Goal: Task Accomplishment & Management: Use online tool/utility

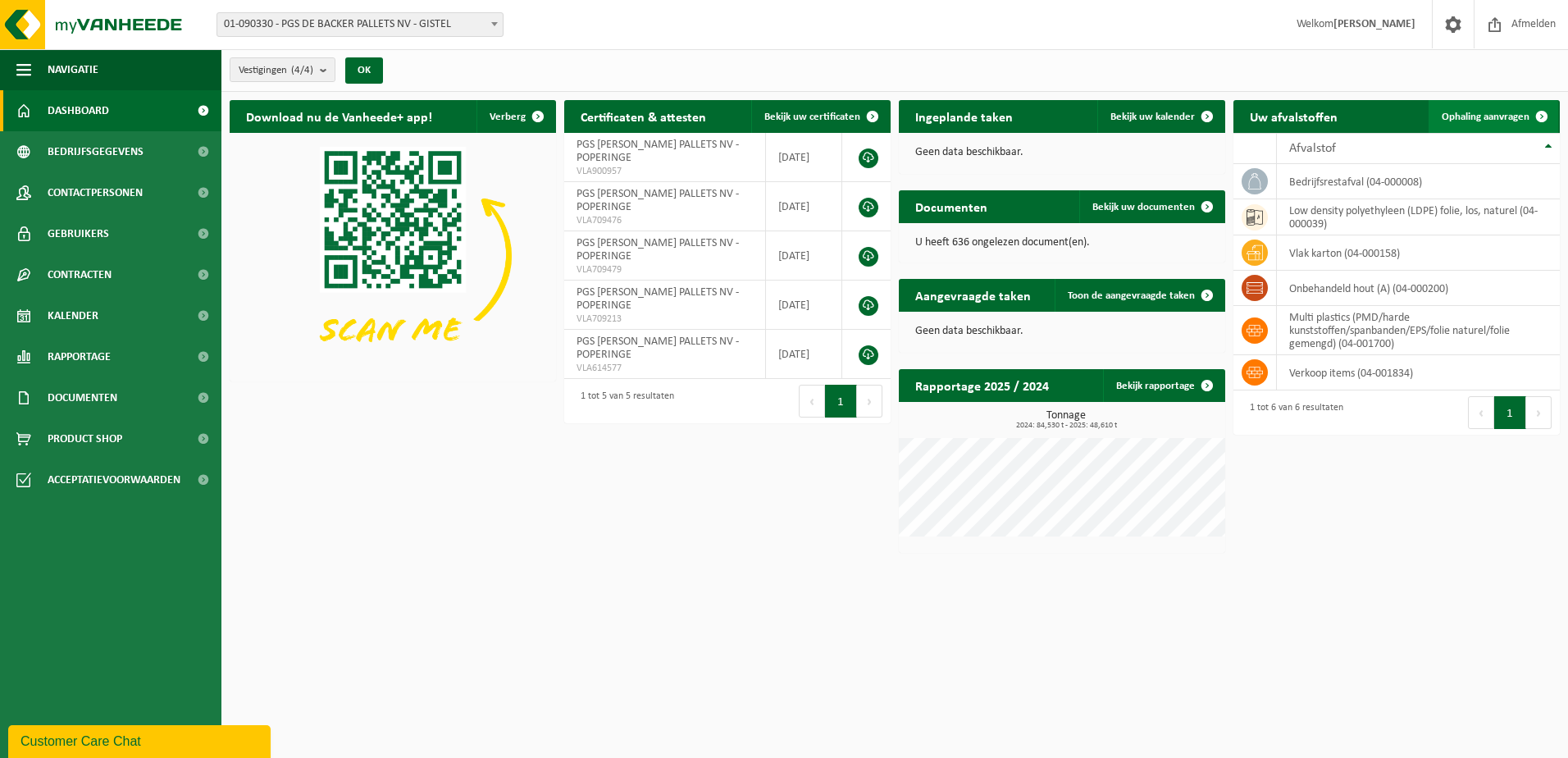
click at [1480, 112] on span "Ophaling aanvragen" at bounding box center [1485, 117] width 88 height 11
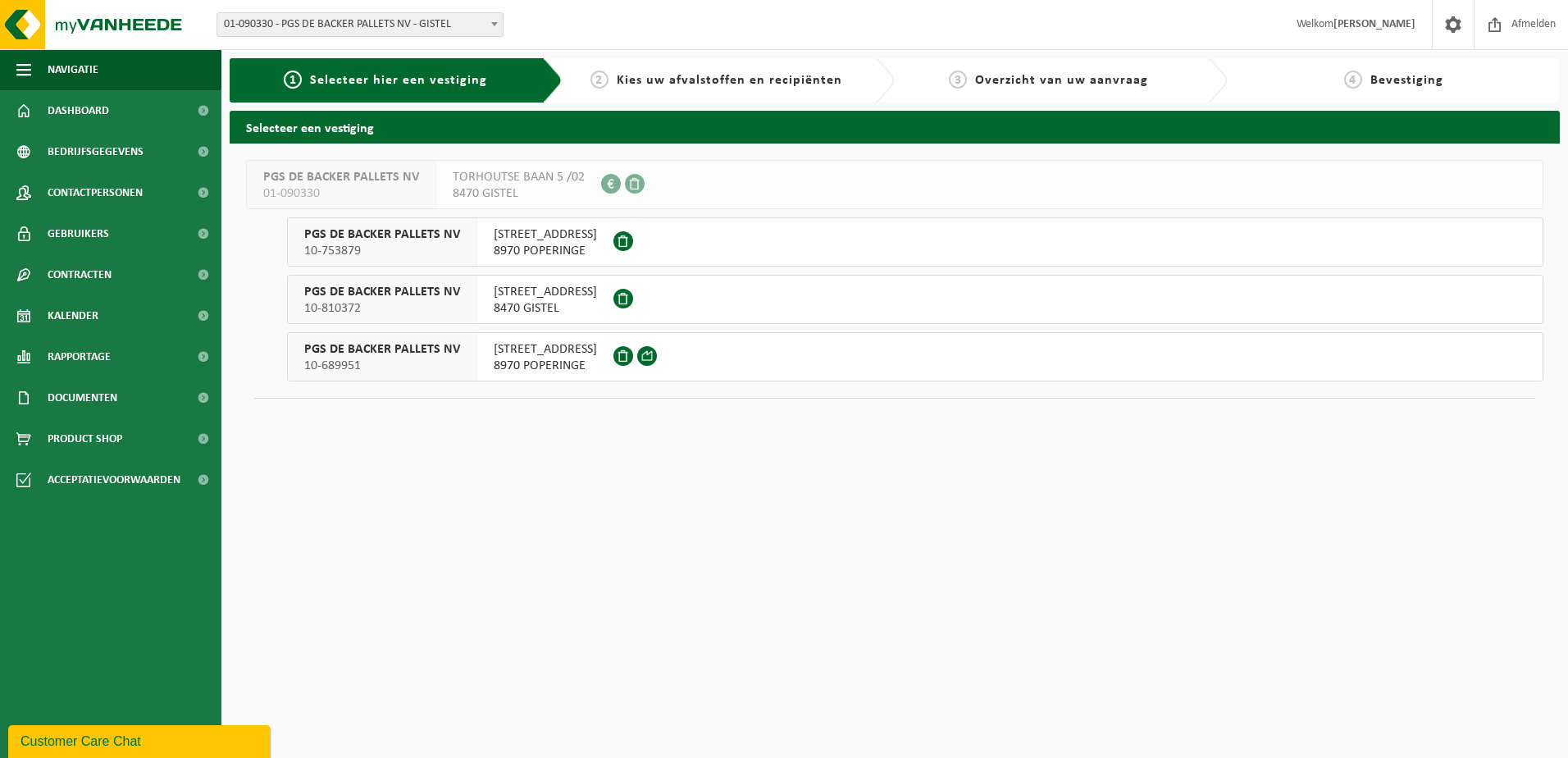
click at [535, 354] on span "FRANKRIJKLAAN 26" at bounding box center [545, 350] width 103 height 17
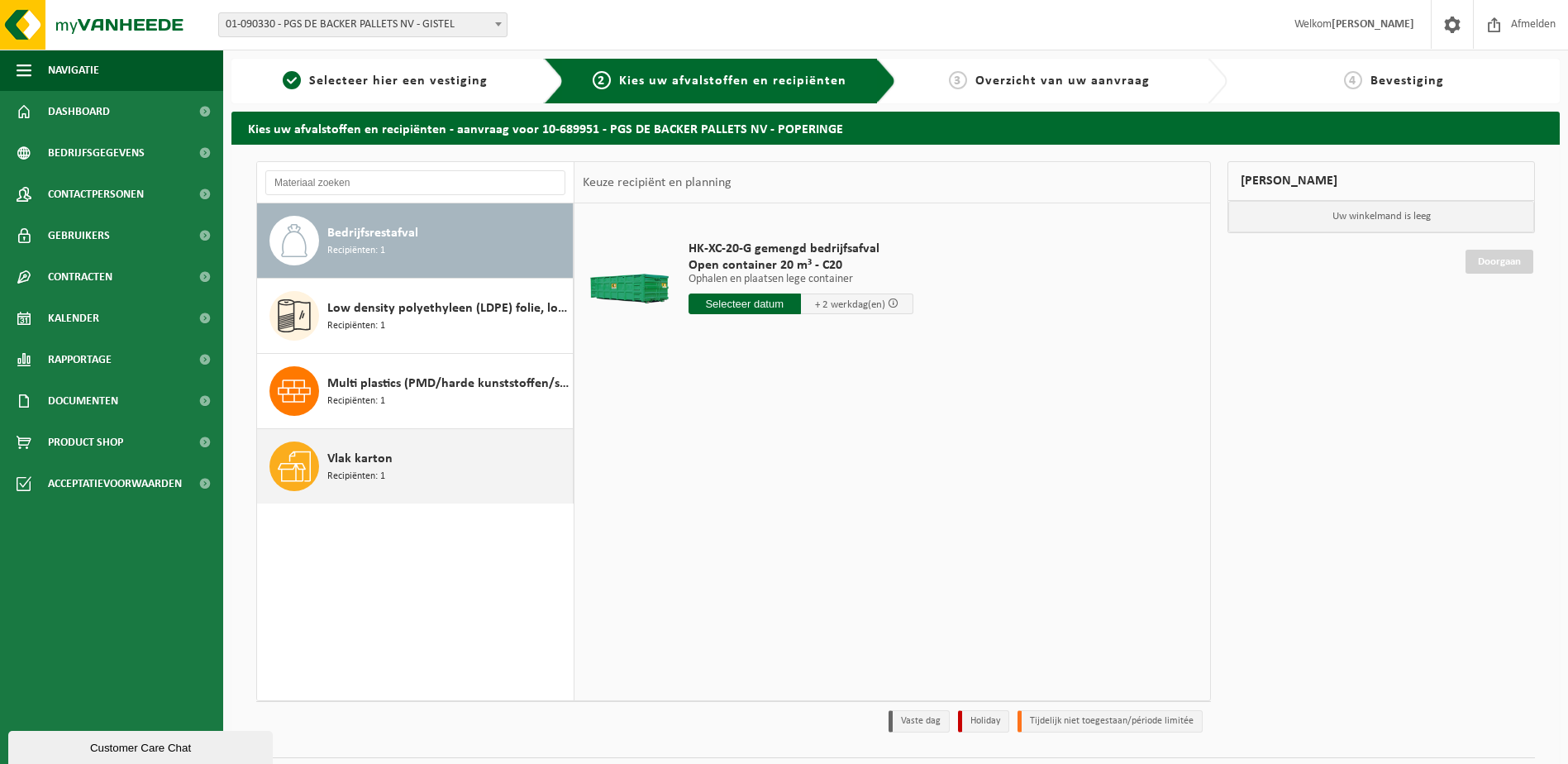
click at [363, 472] on span "Recipiënten: 1" at bounding box center [356, 476] width 58 height 16
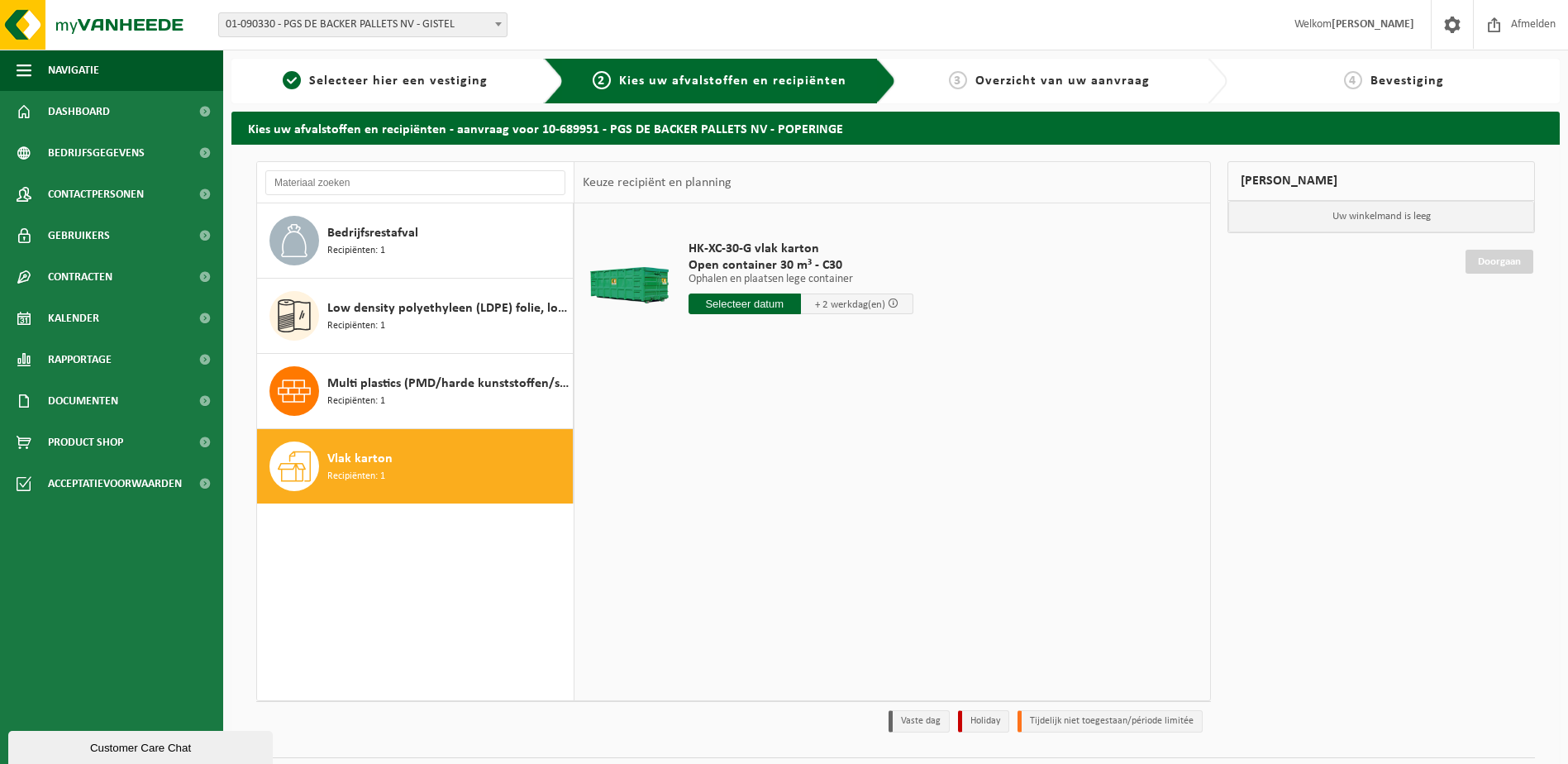
click at [736, 302] on input "text" at bounding box center [744, 304] width 113 height 21
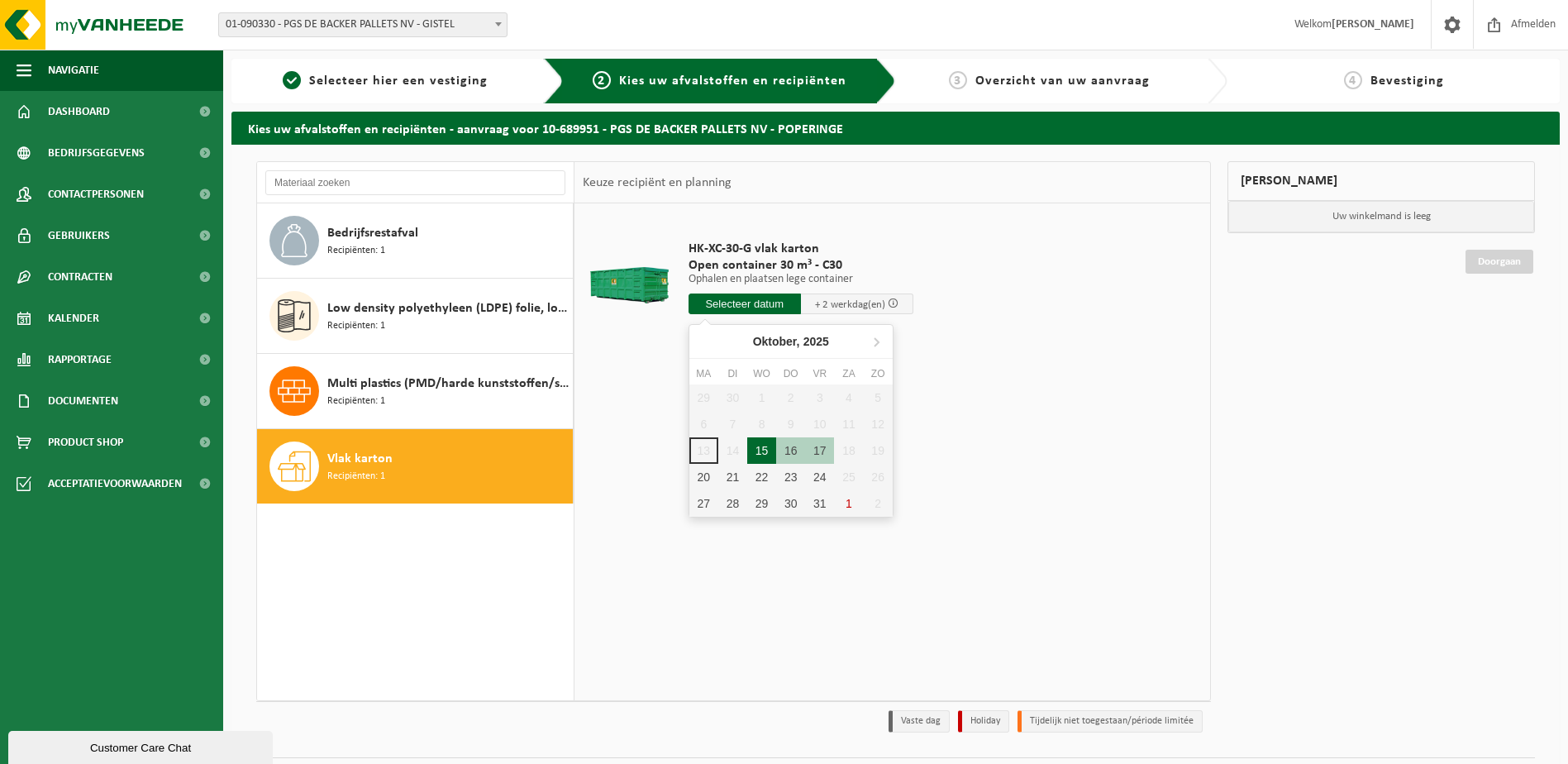
click at [763, 445] on div "15" at bounding box center [761, 451] width 29 height 27
type input "Van 2025-10-15"
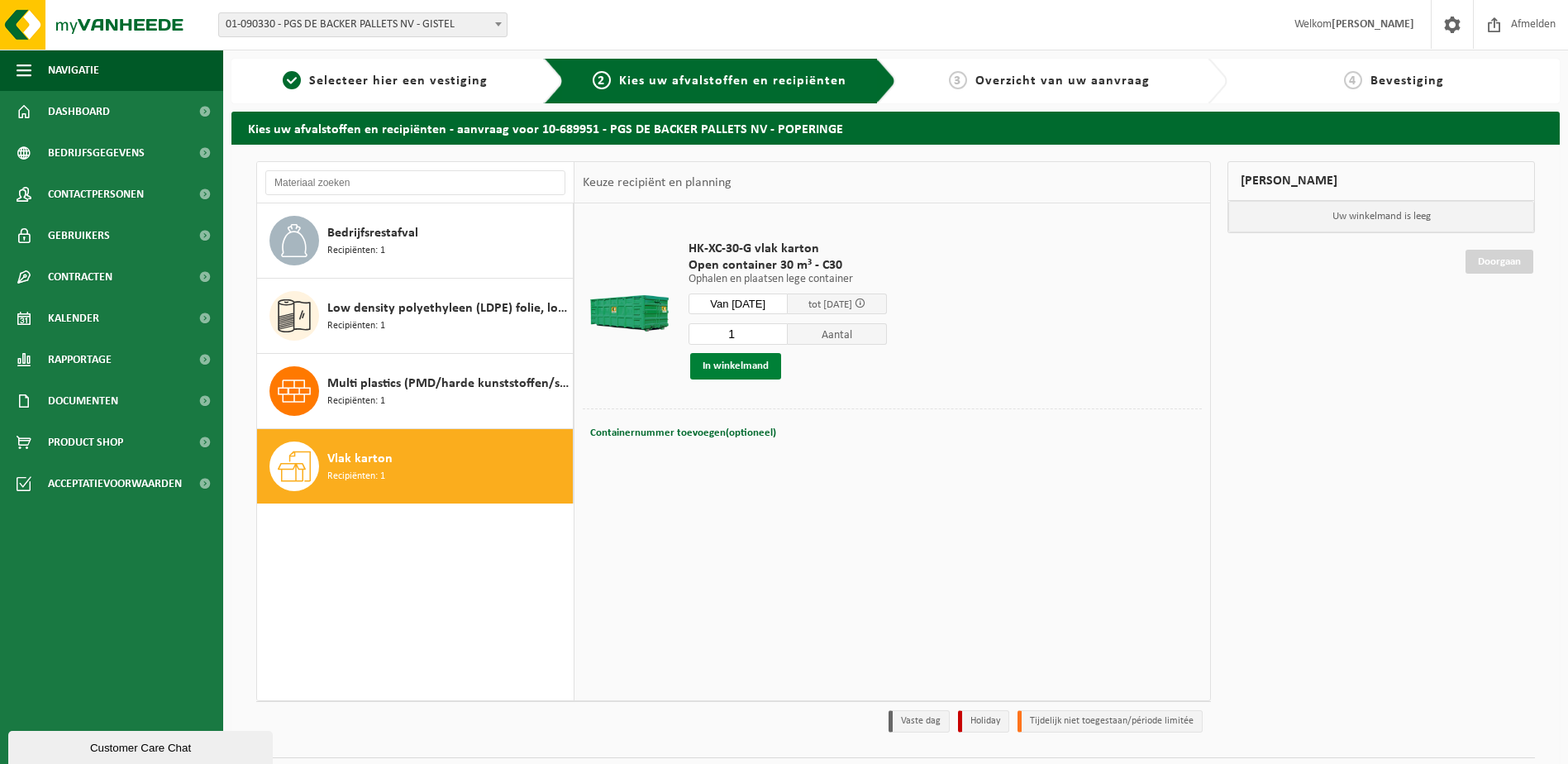
click at [729, 360] on button "In winkelmand" at bounding box center [735, 366] width 91 height 27
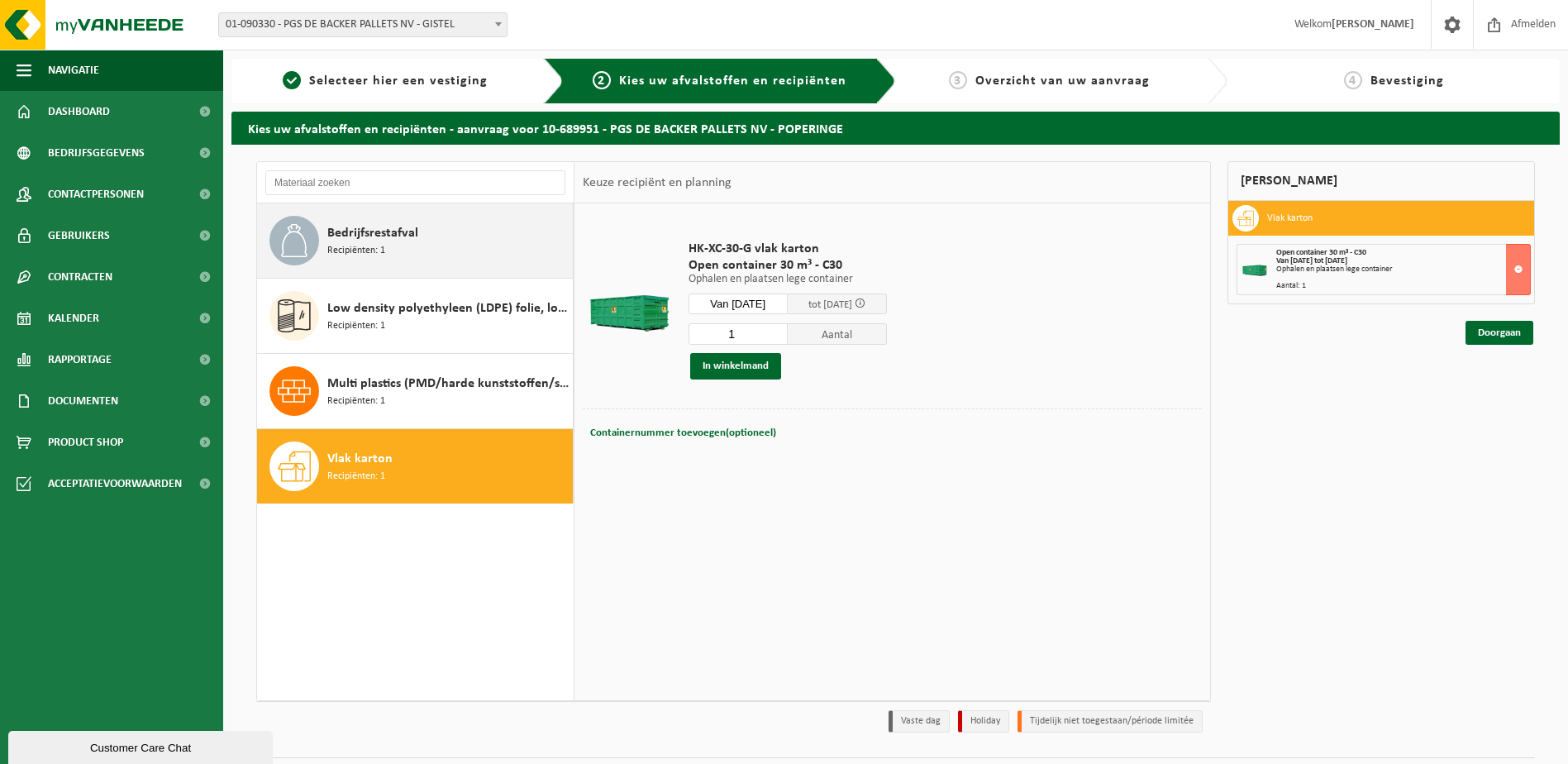
click at [373, 239] on span "Bedrijfsrestafval" at bounding box center [373, 234] width 91 height 20
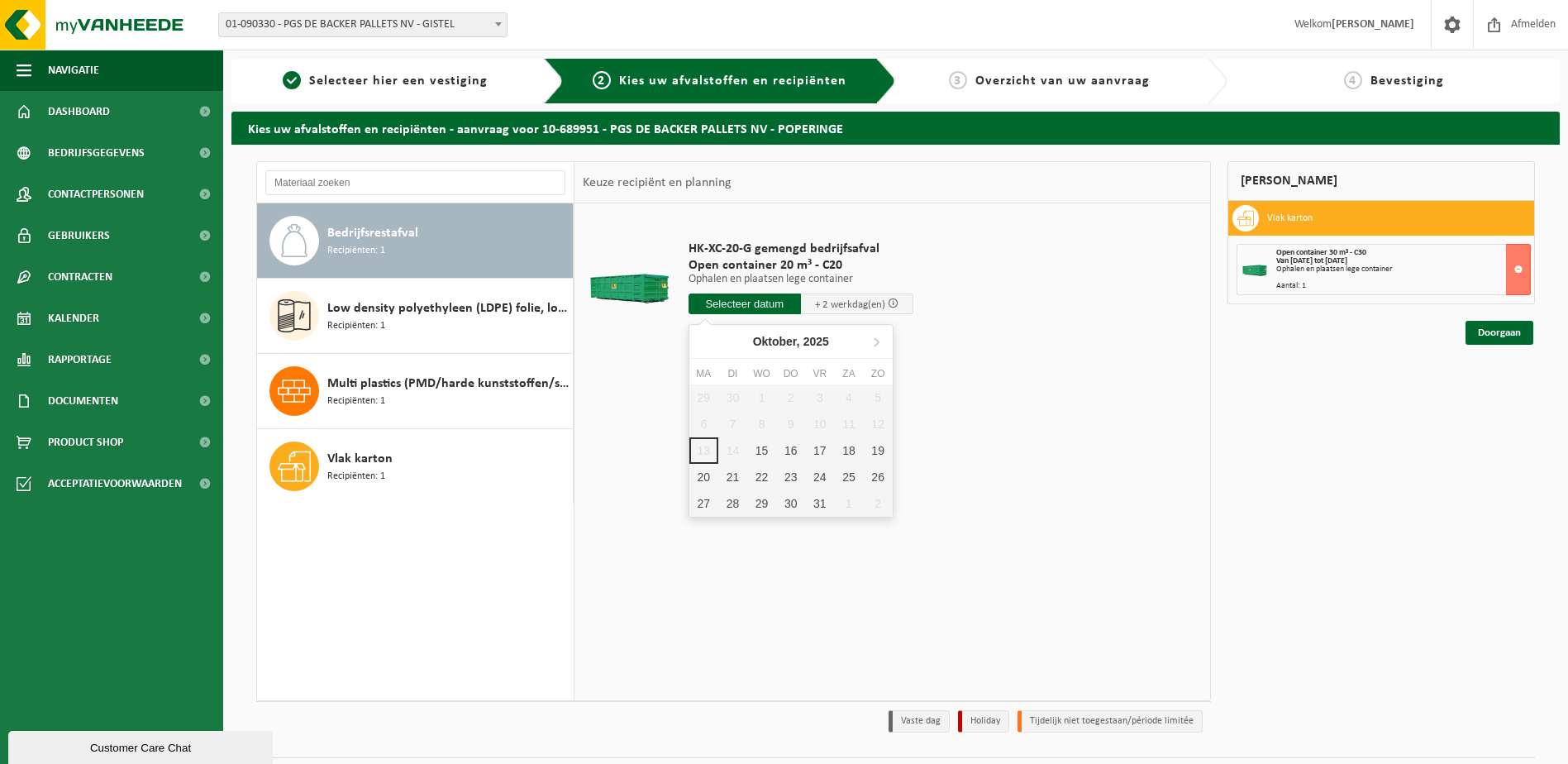
click at [757, 307] on input "text" at bounding box center [744, 304] width 113 height 21
click at [760, 444] on div "15" at bounding box center [761, 451] width 29 height 27
type input "Van 2025-10-15"
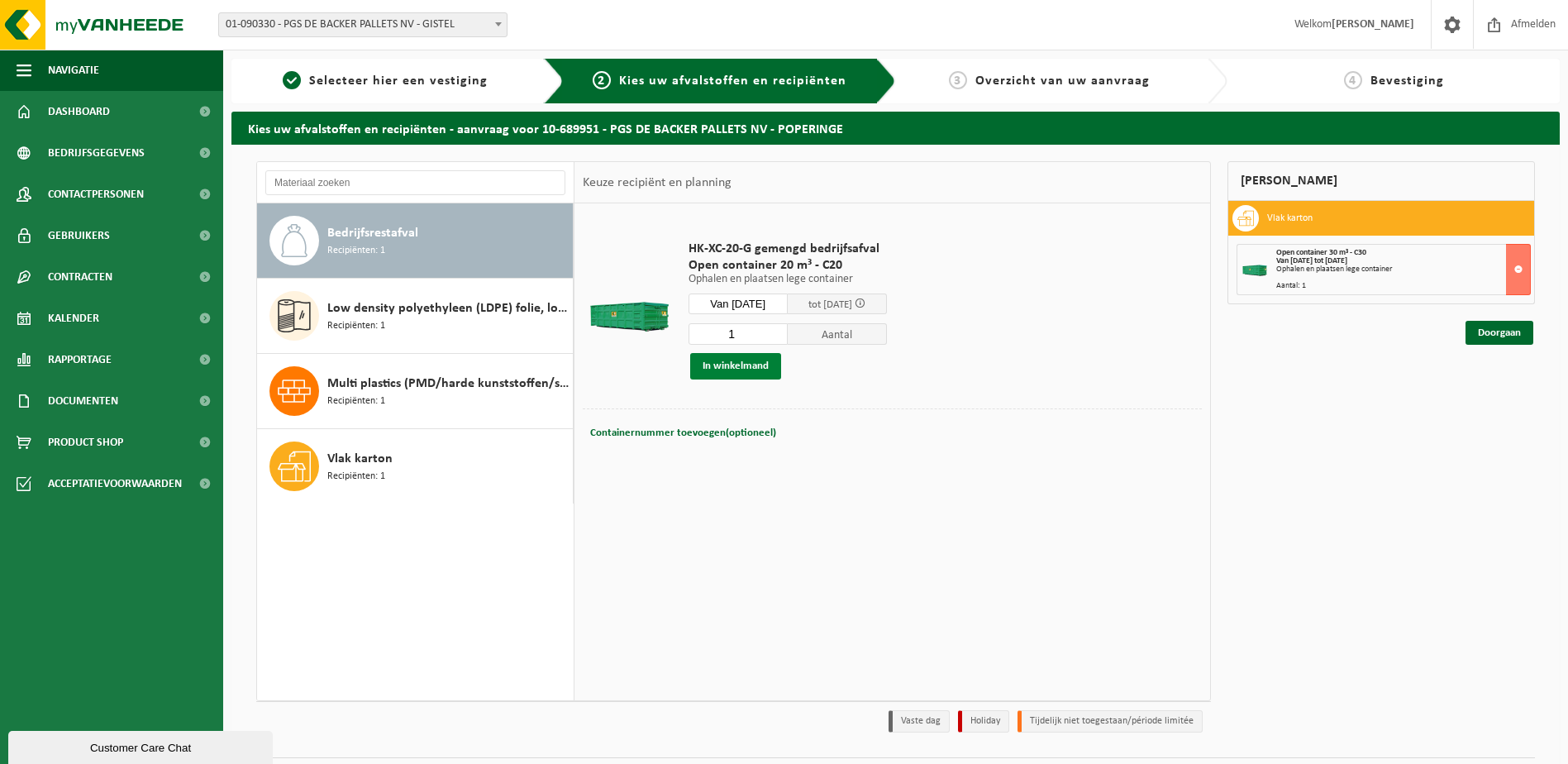
click at [720, 360] on button "In winkelmand" at bounding box center [735, 366] width 91 height 27
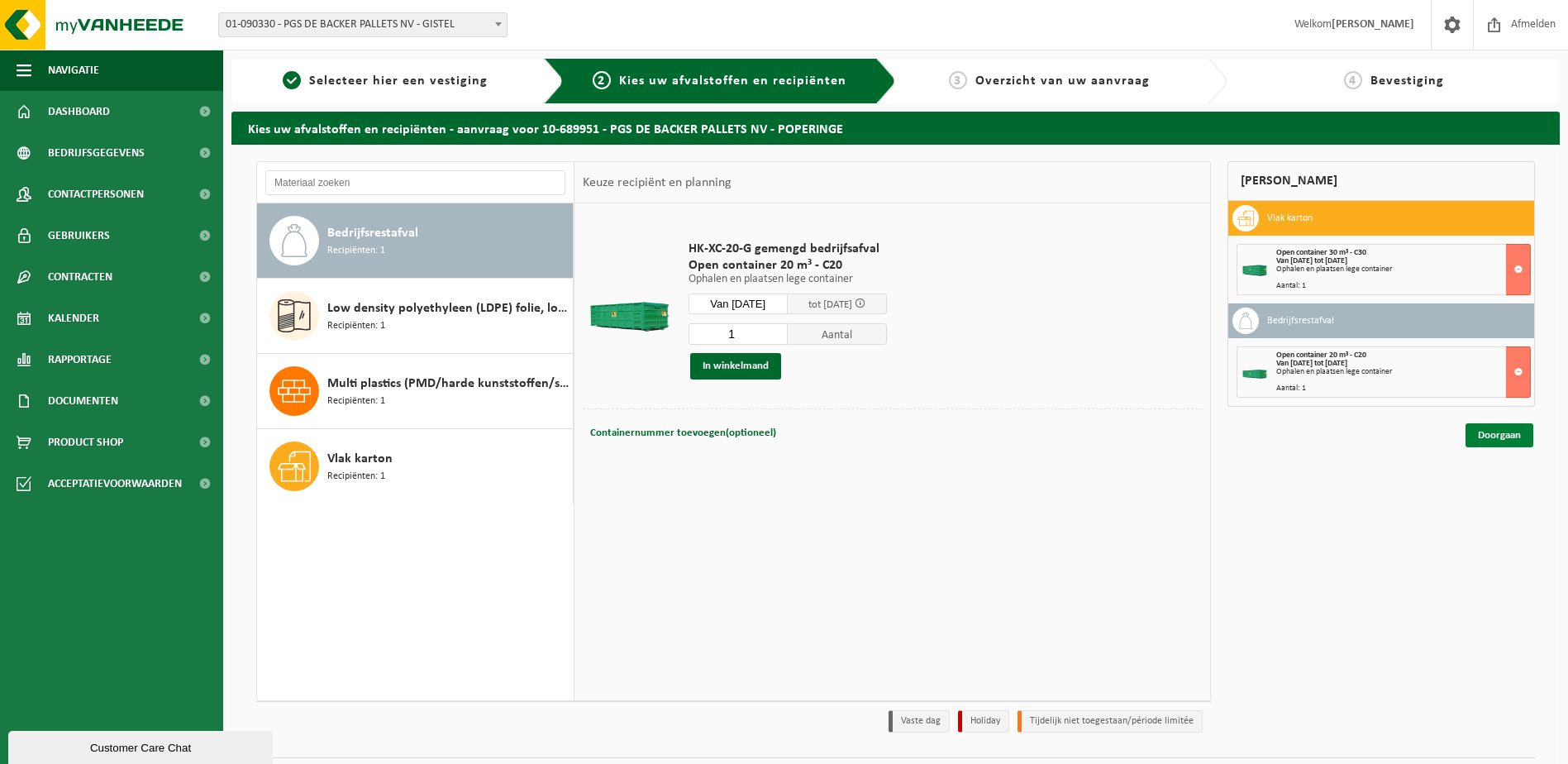
click at [1500, 435] on link "Doorgaan" at bounding box center [1499, 435] width 68 height 24
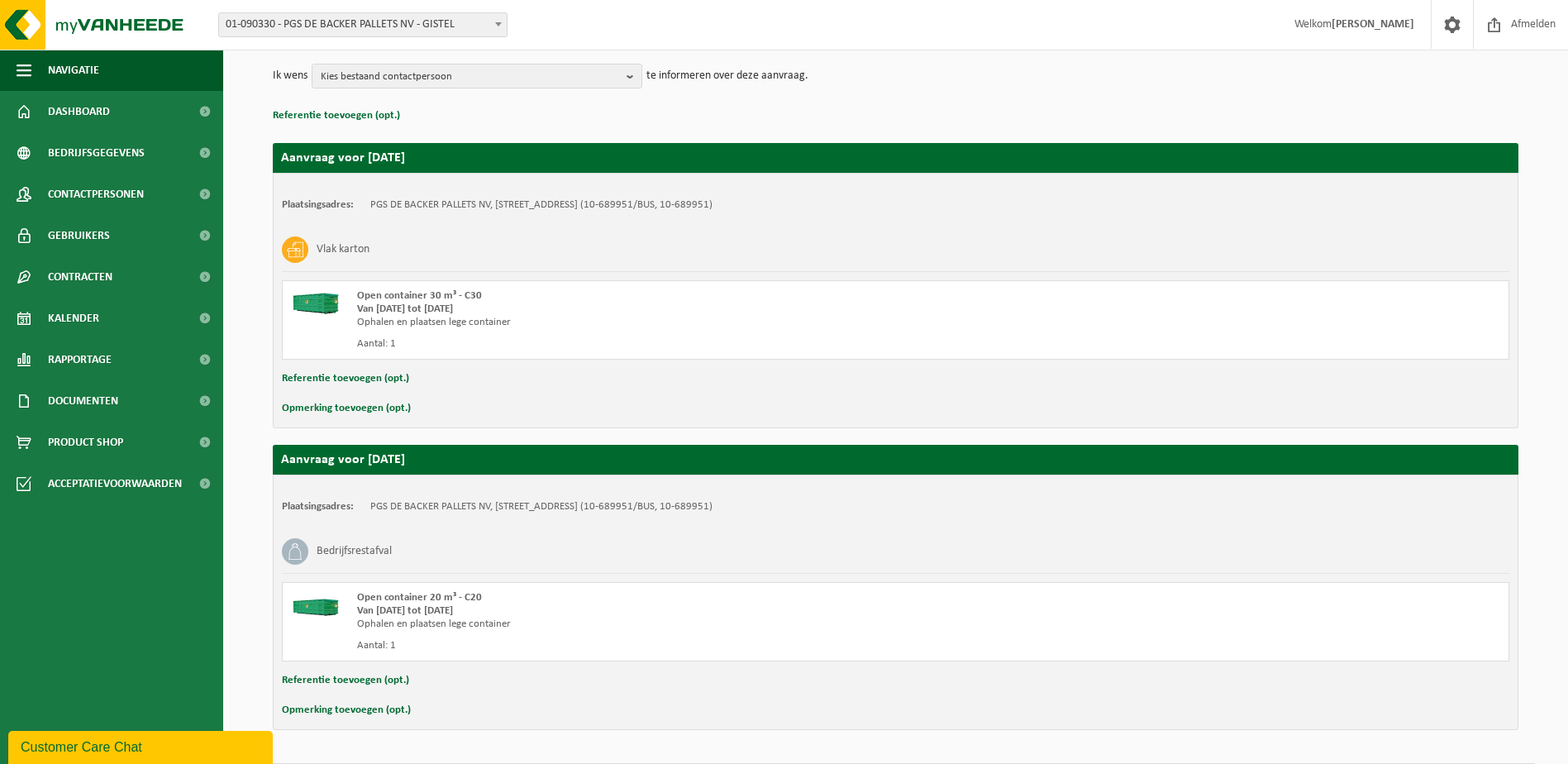
scroll to position [248, 0]
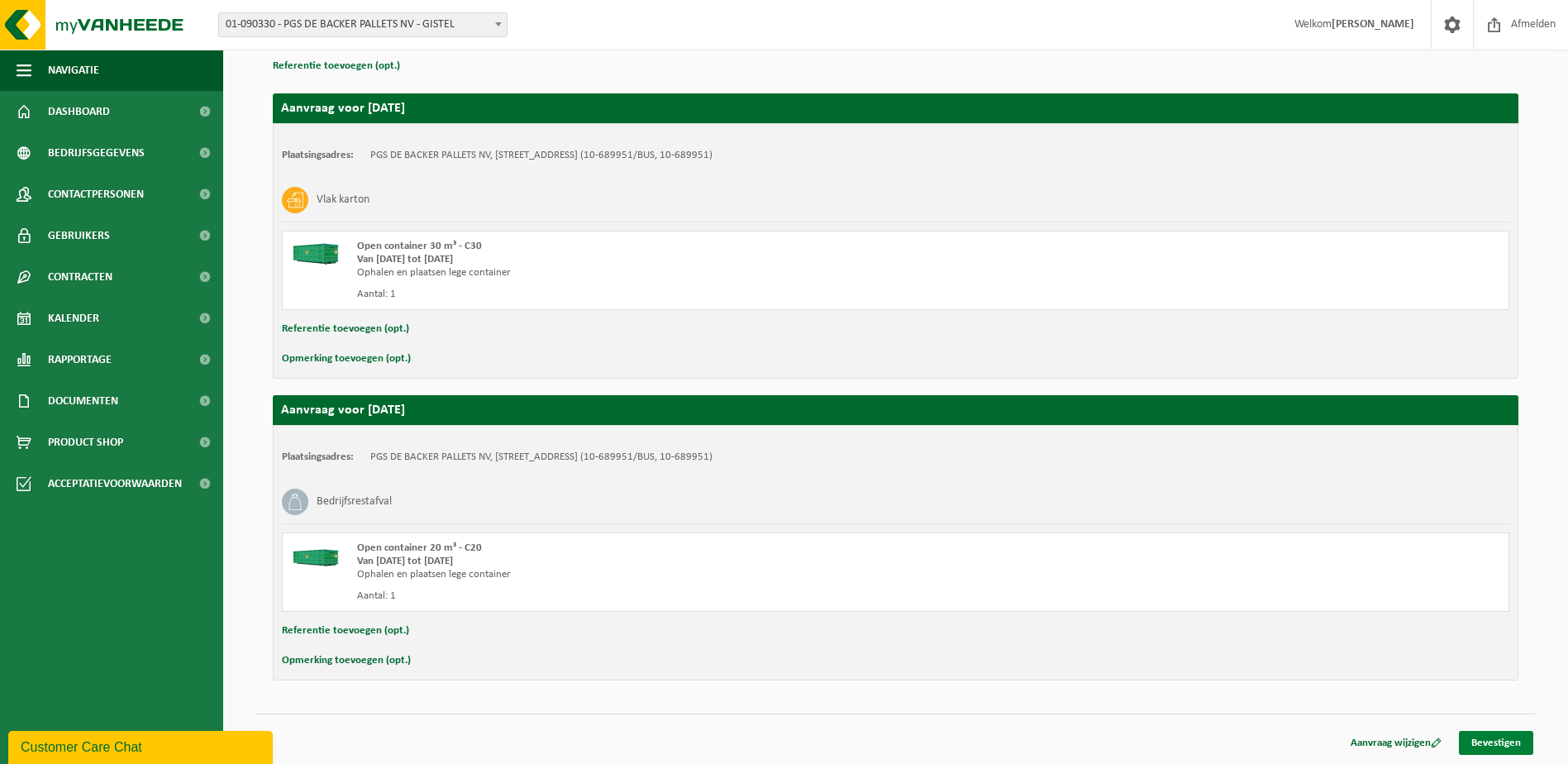
click at [1501, 736] on link "Bevestigen" at bounding box center [1495, 743] width 74 height 24
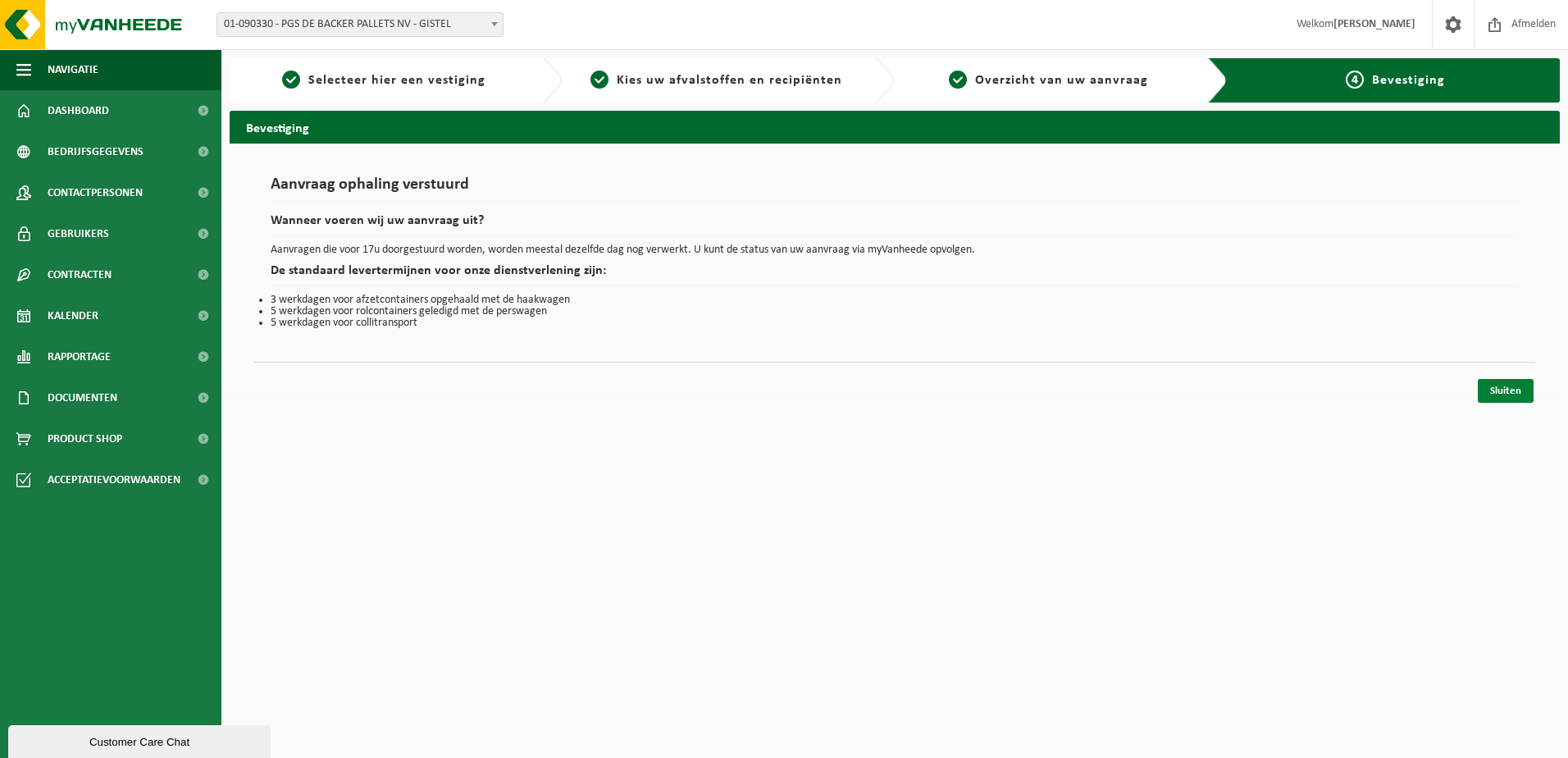
click at [1512, 386] on link "Sluiten" at bounding box center [1505, 391] width 55 height 24
